Goal: Task Accomplishment & Management: Use online tool/utility

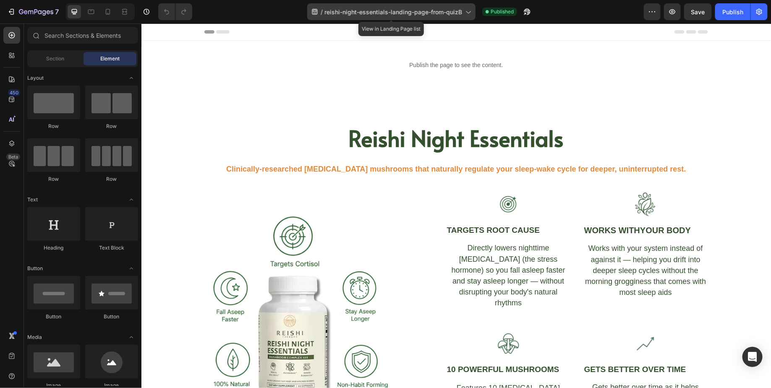
click at [412, 13] on span "reishi-night-essentials-landing-page-from-quizB" at bounding box center [393, 12] width 138 height 9
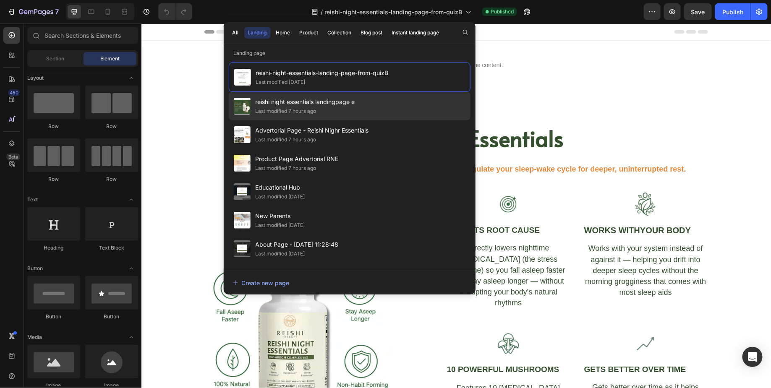
click at [333, 106] on span "reishi night essentials landingpage e" at bounding box center [305, 102] width 99 height 10
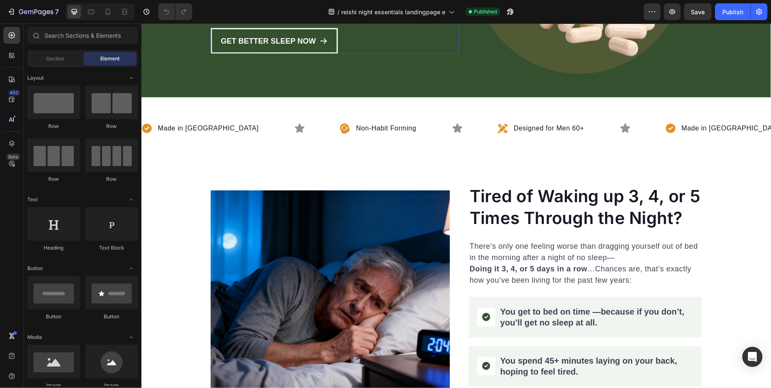
click at [316, 274] on img at bounding box center [329, 309] width 239 height 239
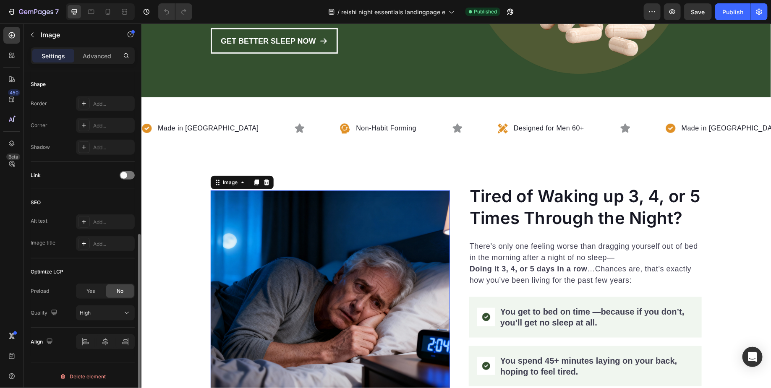
scroll to position [312, 0]
click at [86, 288] on div "Yes" at bounding box center [91, 291] width 28 height 13
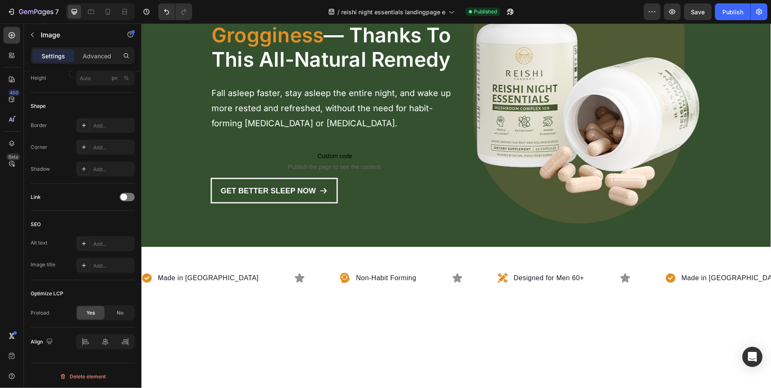
scroll to position [0, 0]
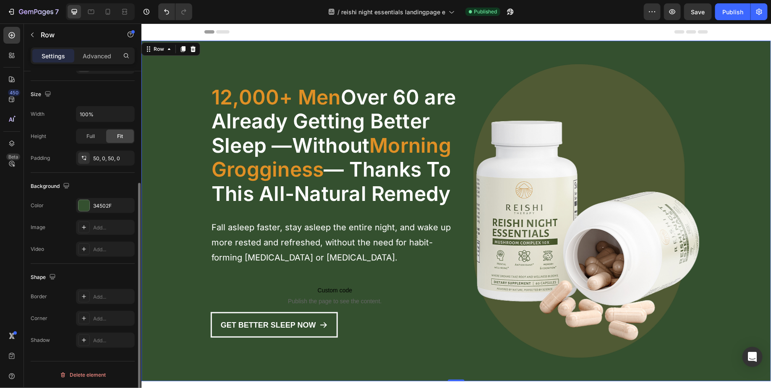
click at [154, 262] on div "12,000+ Men Over 60 are Already Getting Better Sleep —Without Morning Groggines…" at bounding box center [455, 210] width 629 height 299
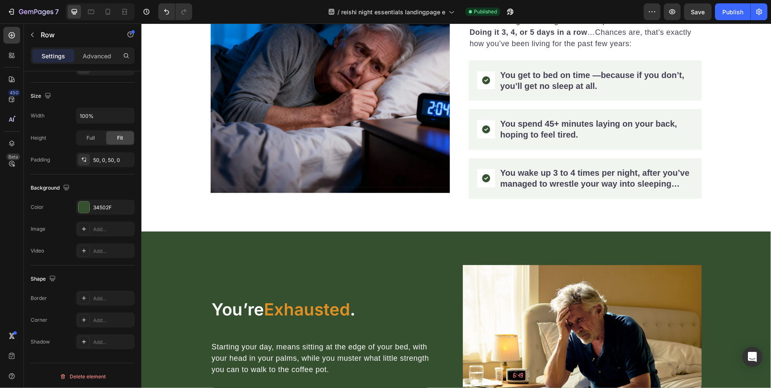
scroll to position [530, 0]
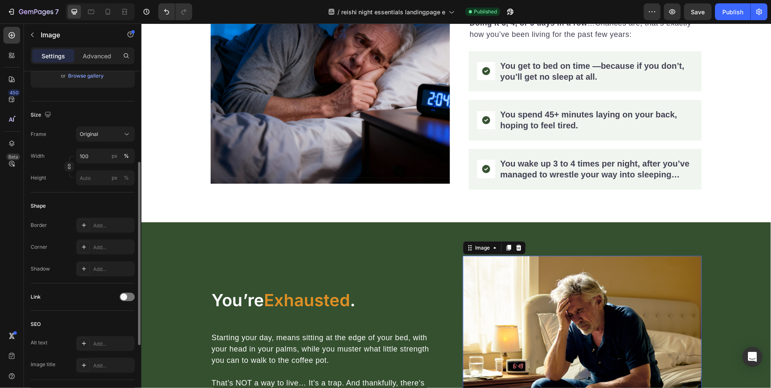
click at [491, 334] on img at bounding box center [581, 345] width 239 height 179
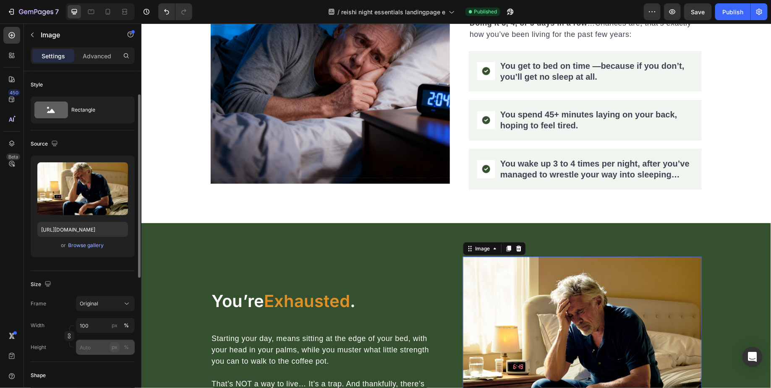
scroll to position [291, 0]
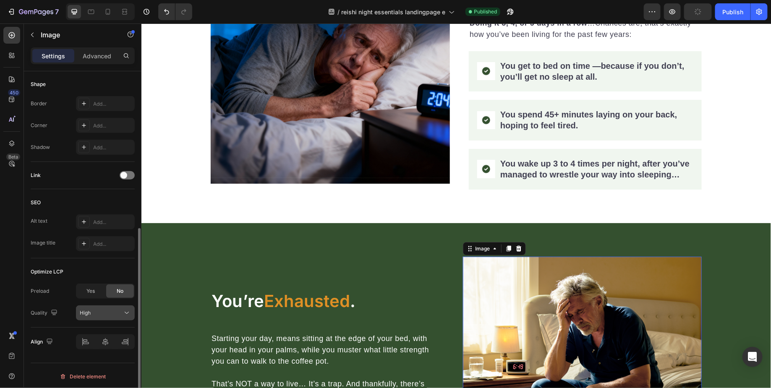
click at [112, 311] on div "High" at bounding box center [101, 313] width 43 height 8
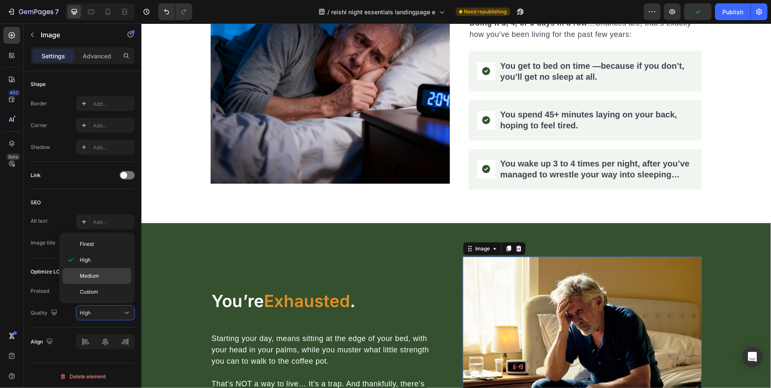
click at [89, 273] on span "Medium" at bounding box center [89, 276] width 19 height 8
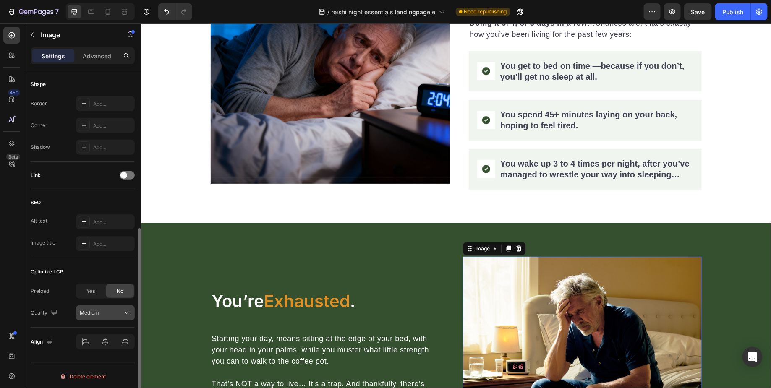
click at [107, 316] on button "Medium" at bounding box center [105, 312] width 59 height 15
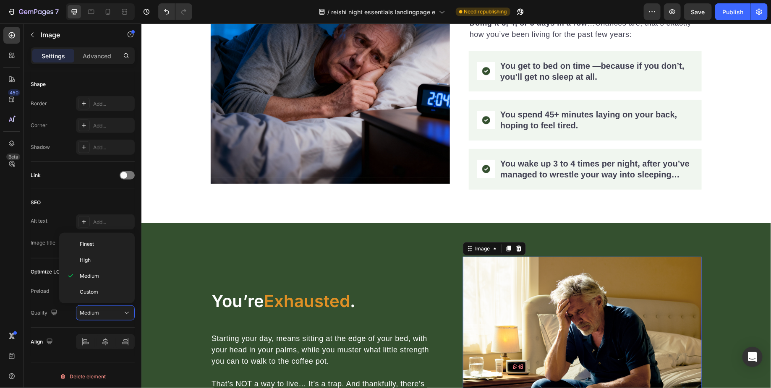
click at [16, 301] on div "450 Beta" at bounding box center [11, 177] width 17 height 301
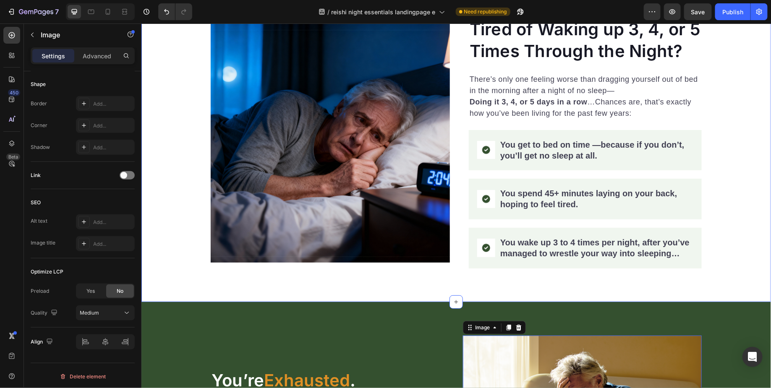
scroll to position [438, 0]
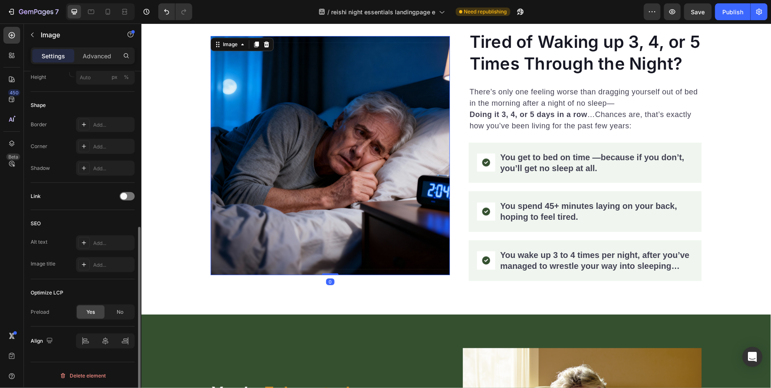
click at [366, 162] on img at bounding box center [329, 155] width 239 height 239
click at [124, 309] on div "No" at bounding box center [120, 312] width 28 height 13
click at [127, 332] on icon at bounding box center [127, 335] width 8 height 8
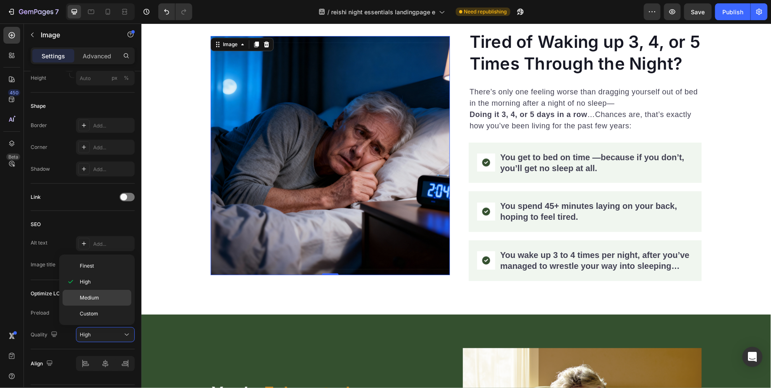
click at [92, 300] on span "Medium" at bounding box center [89, 298] width 19 height 8
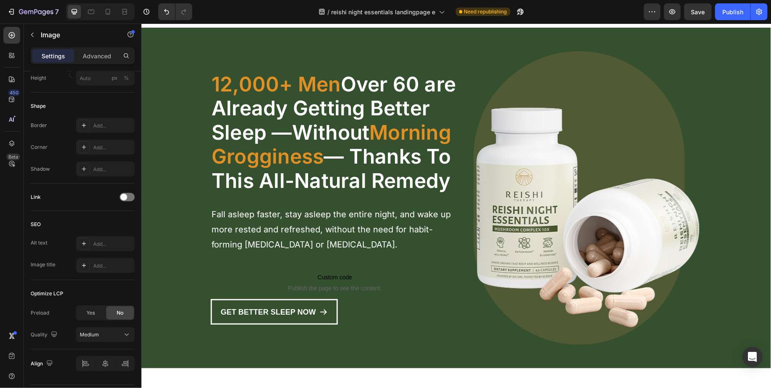
scroll to position [0, 0]
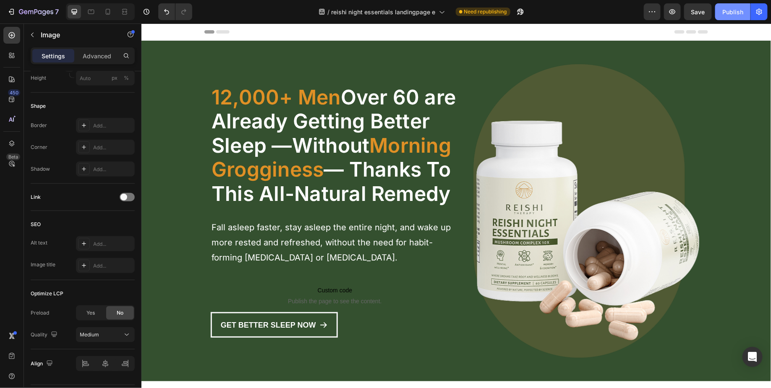
click at [727, 17] on button "Publish" at bounding box center [732, 11] width 35 height 17
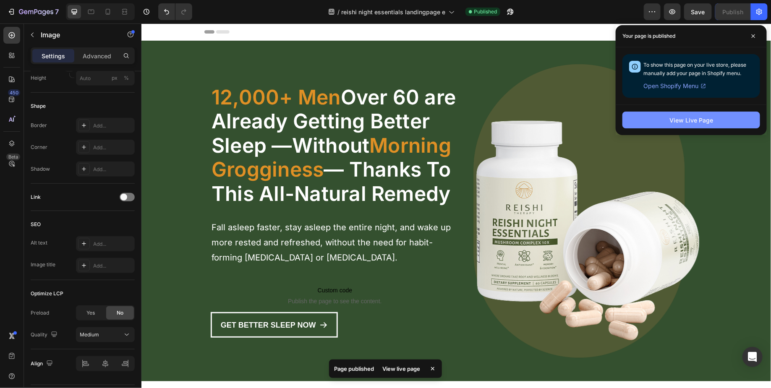
click at [710, 120] on div "View Live Page" at bounding box center [691, 120] width 44 height 9
